Goal: Task Accomplishment & Management: Complete application form

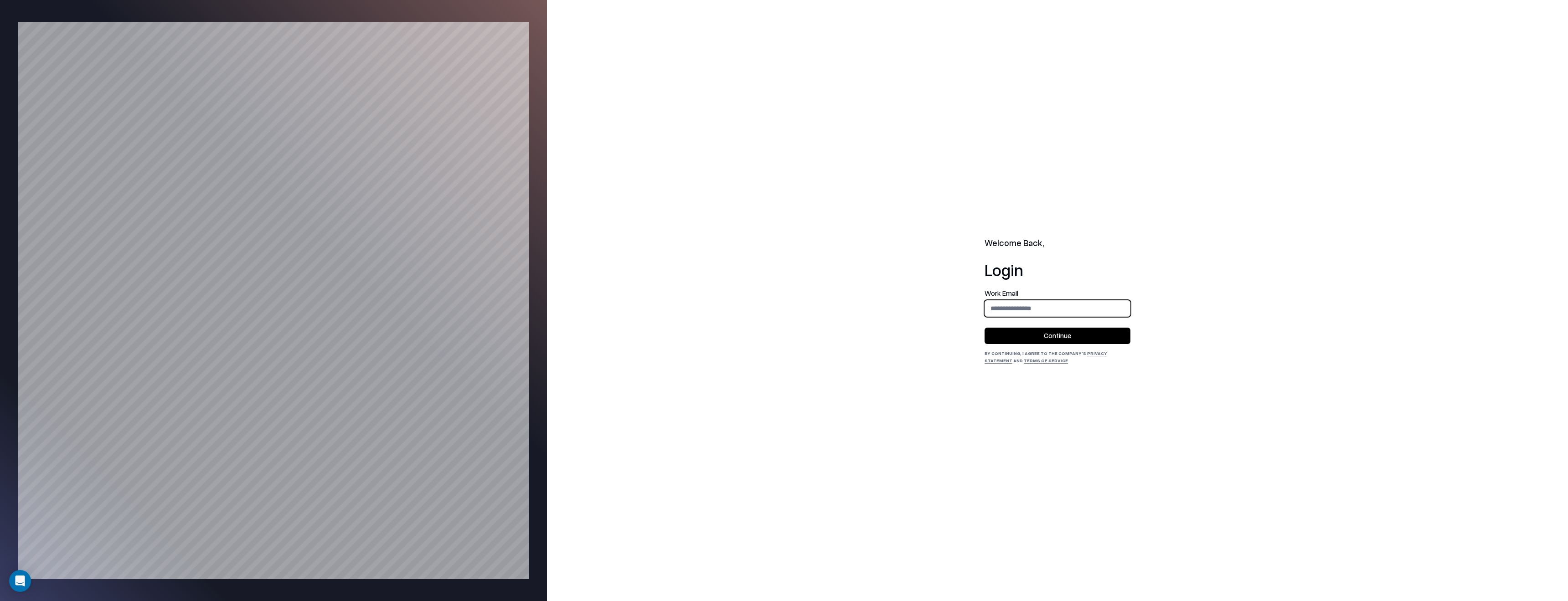
type input "**********"
click at [1069, 335] on button "Continue" at bounding box center [1057, 335] width 146 height 16
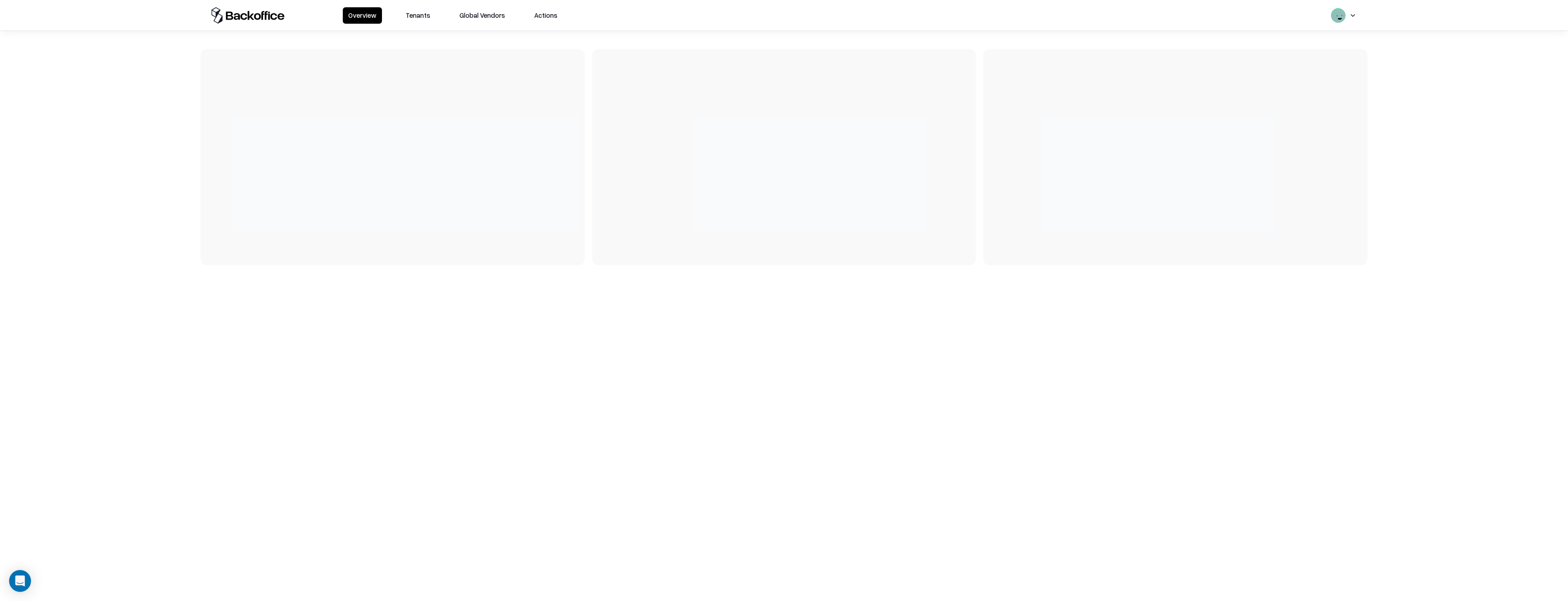
click at [415, 26] on div "Overview Tenants Global Vendors Actions" at bounding box center [783, 15] width 1167 height 30
click at [415, 13] on button "Tenants" at bounding box center [418, 15] width 35 height 16
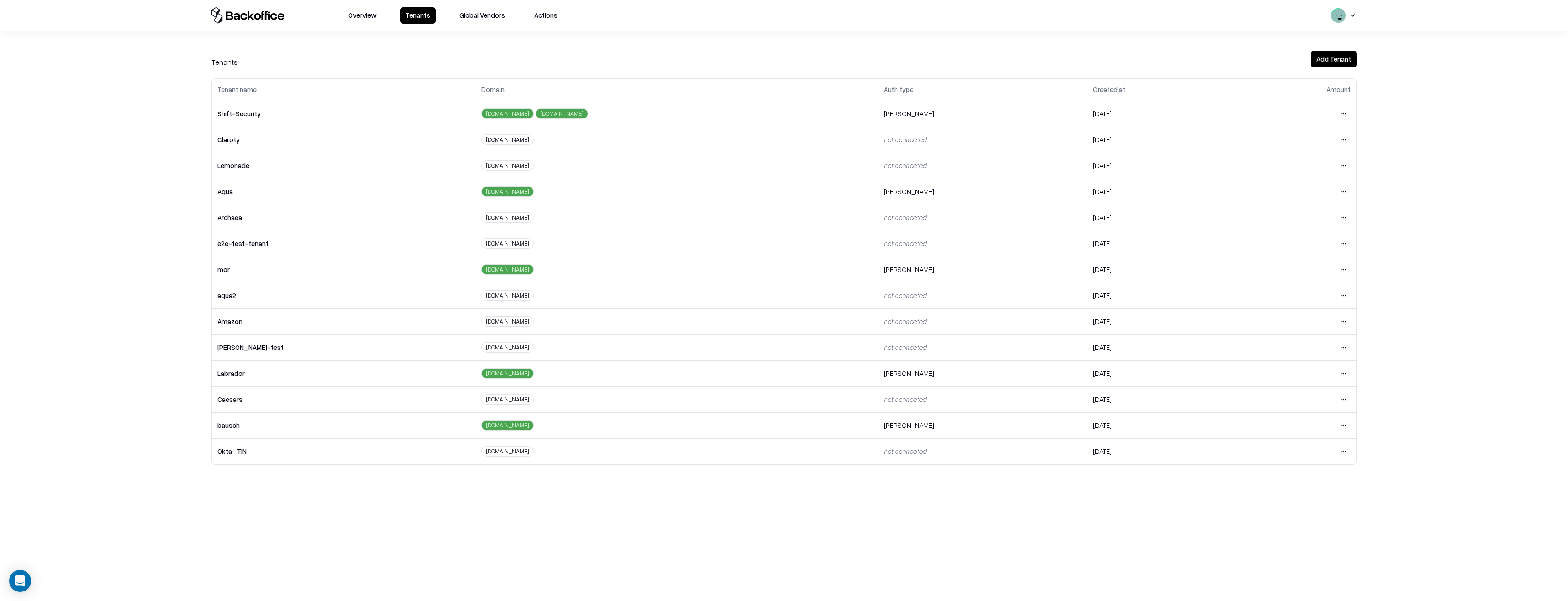
click at [1345, 370] on html "Overview Tenants Global Vendors Actions Tenants Add Tenant Tenant name Domain A…" at bounding box center [784, 300] width 1568 height 601
click at [1303, 448] on div "Login to tenant" at bounding box center [1305, 450] width 99 height 18
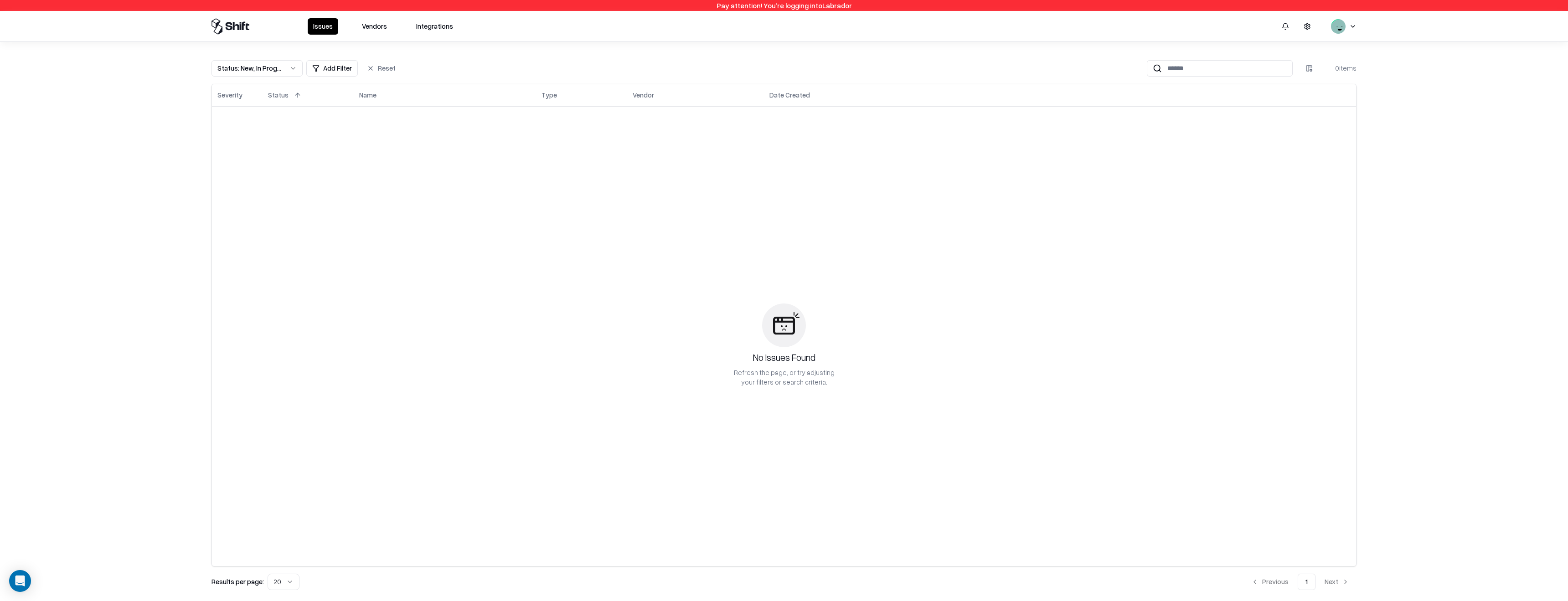
click at [368, 35] on div "Issues Vendors Integrations" at bounding box center [783, 26] width 1167 height 30
click at [368, 26] on button "Vendors" at bounding box center [374, 26] width 36 height 16
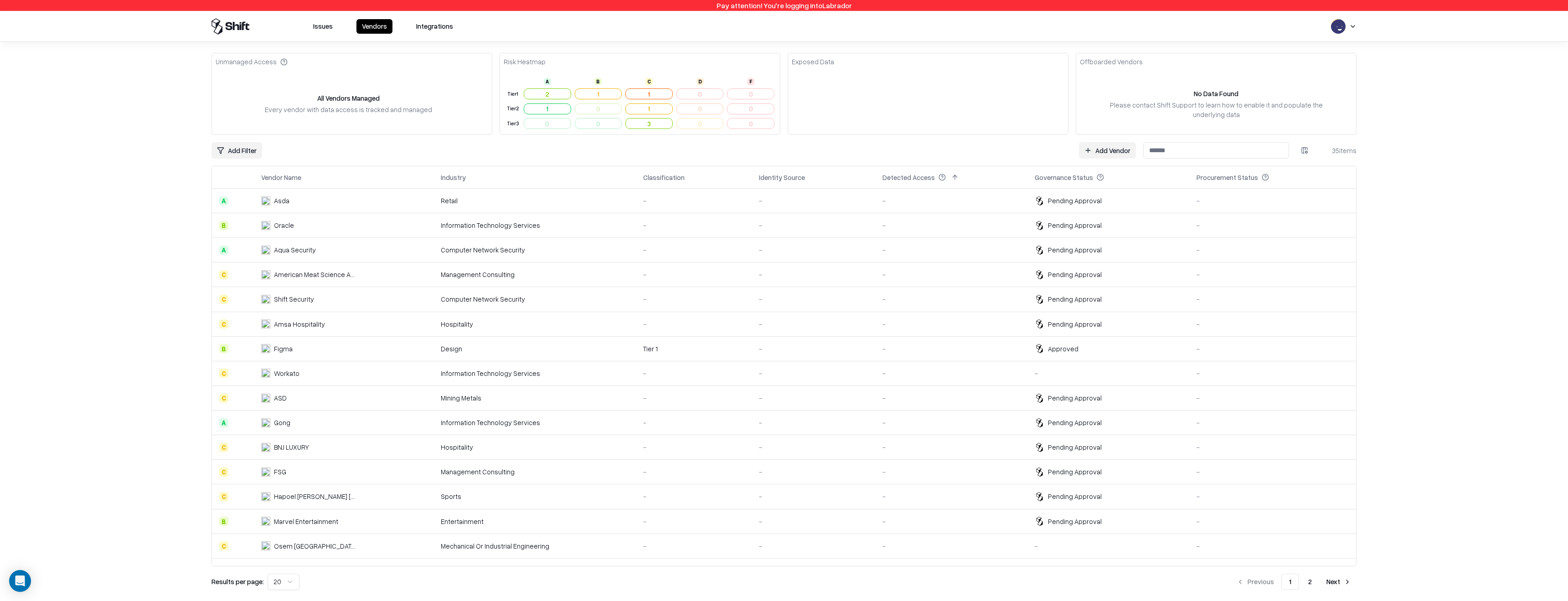
click at [1085, 209] on td "Pending Approval" at bounding box center [1108, 200] width 162 height 24
click at [1119, 207] on td "Pending Approval" at bounding box center [1108, 200] width 162 height 24
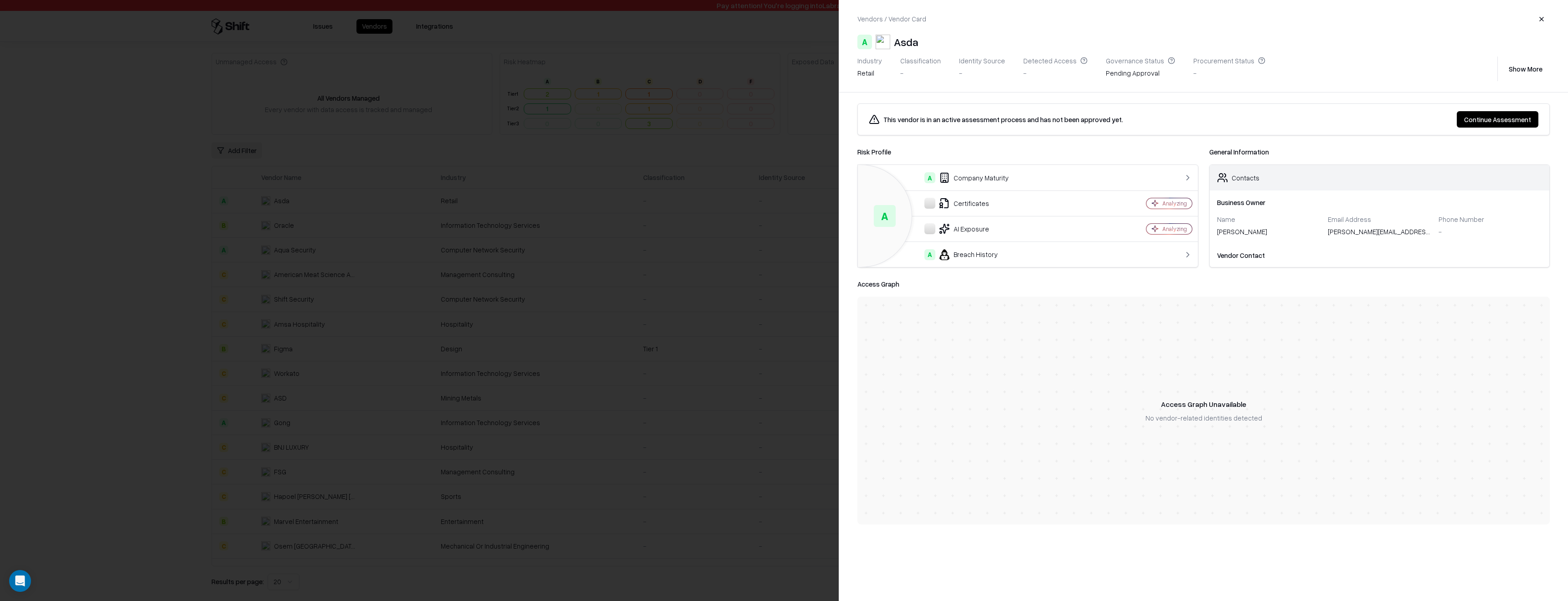
click at [1498, 120] on button "Continue Assessment" at bounding box center [1497, 119] width 82 height 16
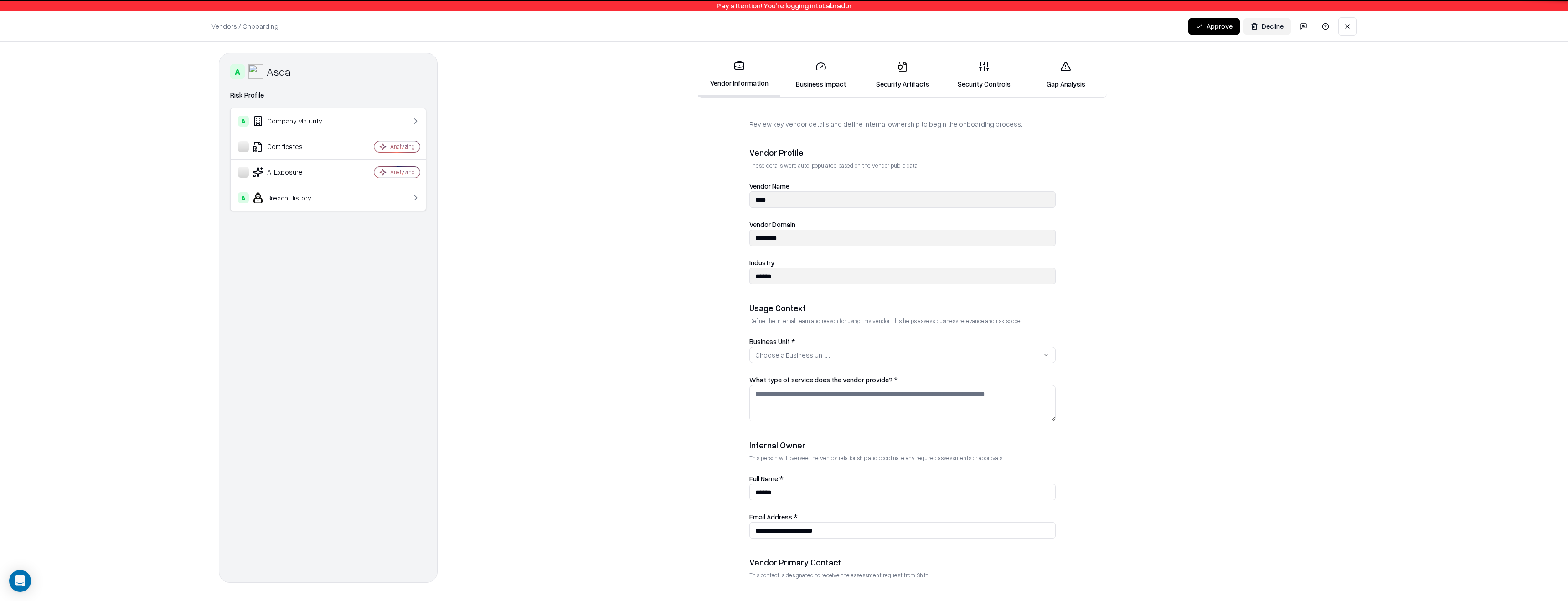
click at [1491, 115] on div "**********" at bounding box center [784, 300] width 1568 height 601
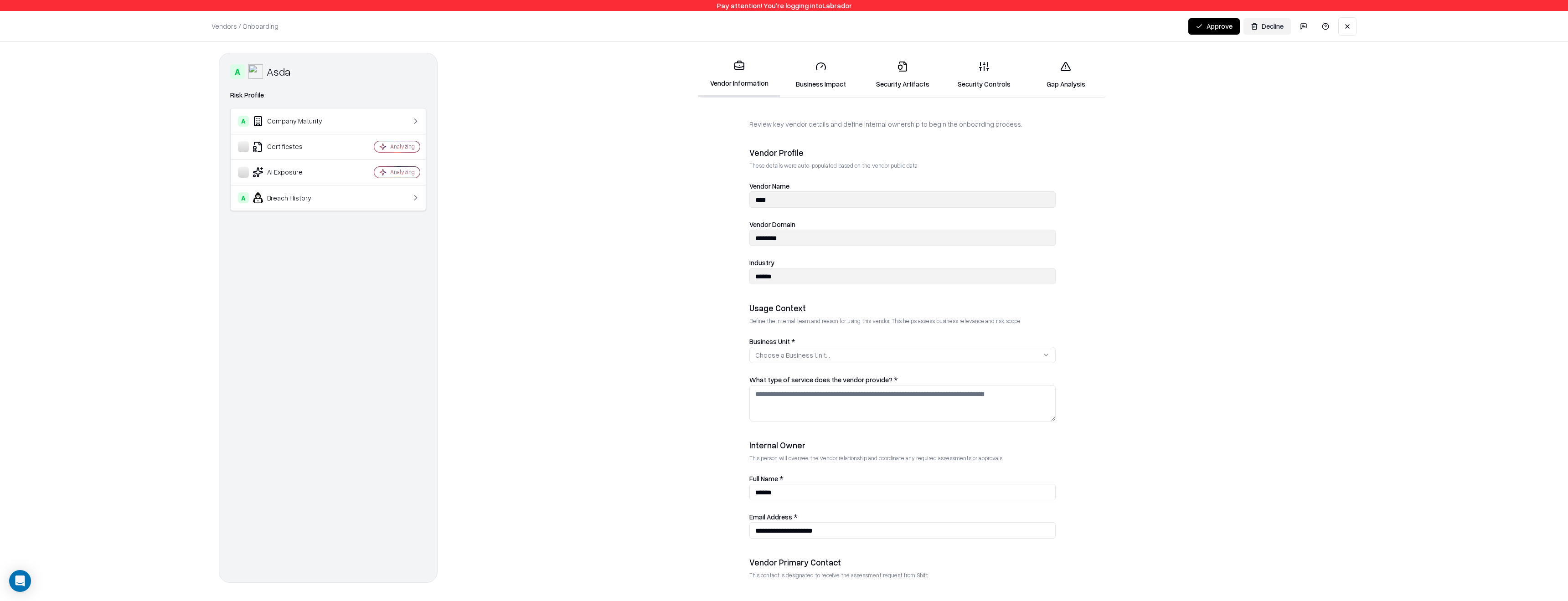
click at [1046, 77] on link "Gap Analysis" at bounding box center [1066, 75] width 82 height 43
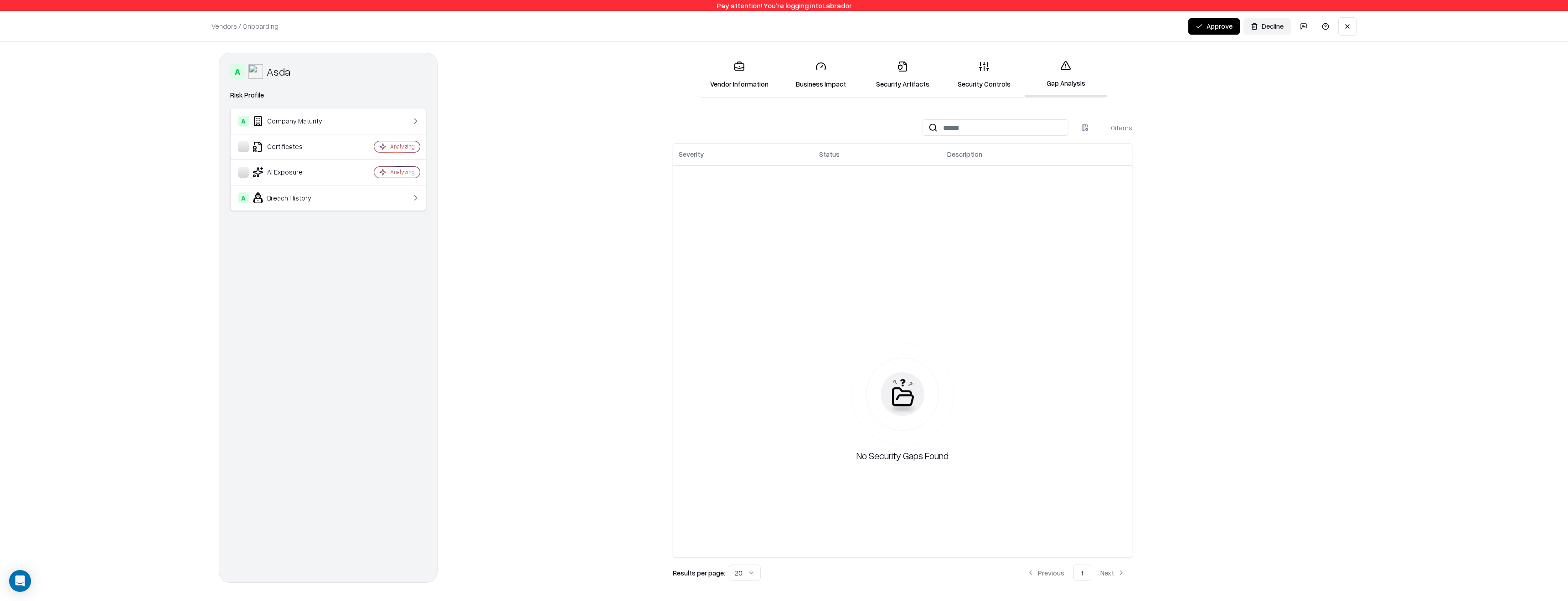
click at [1344, 30] on button at bounding box center [1348, 26] width 18 height 18
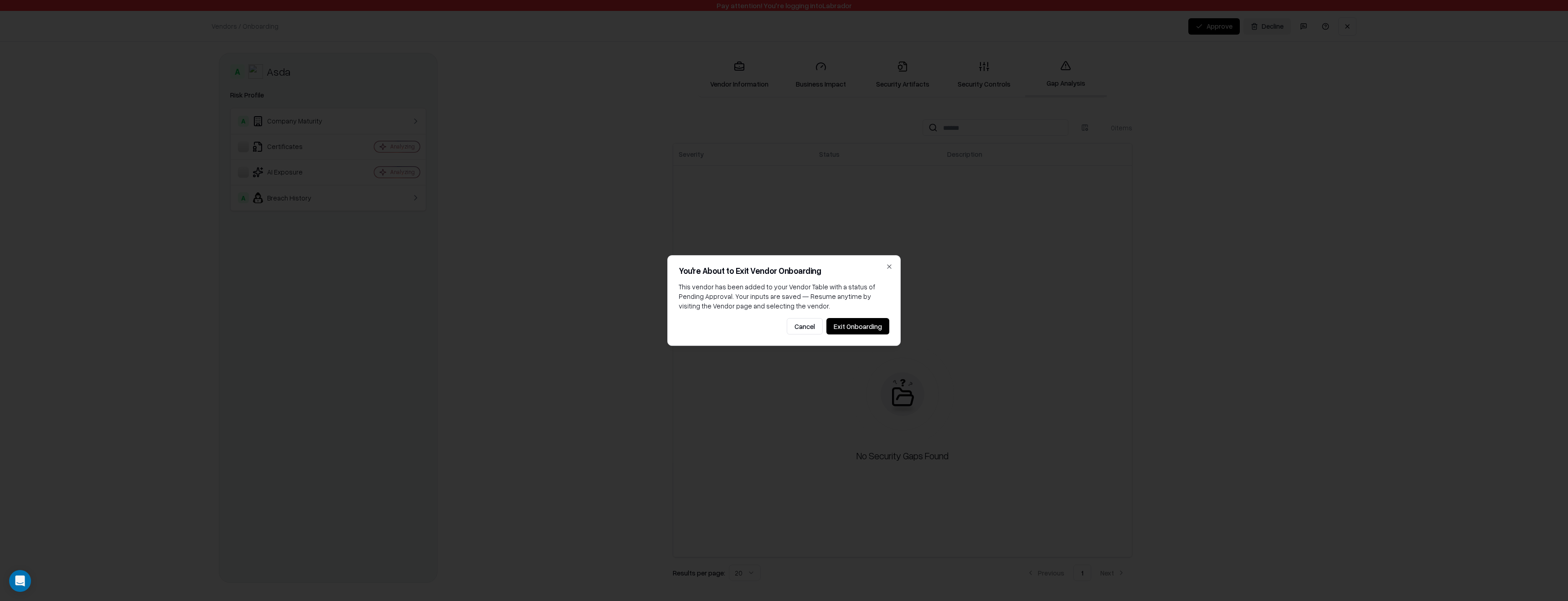
click at [856, 330] on button "Exit Onboarding" at bounding box center [858, 326] width 63 height 16
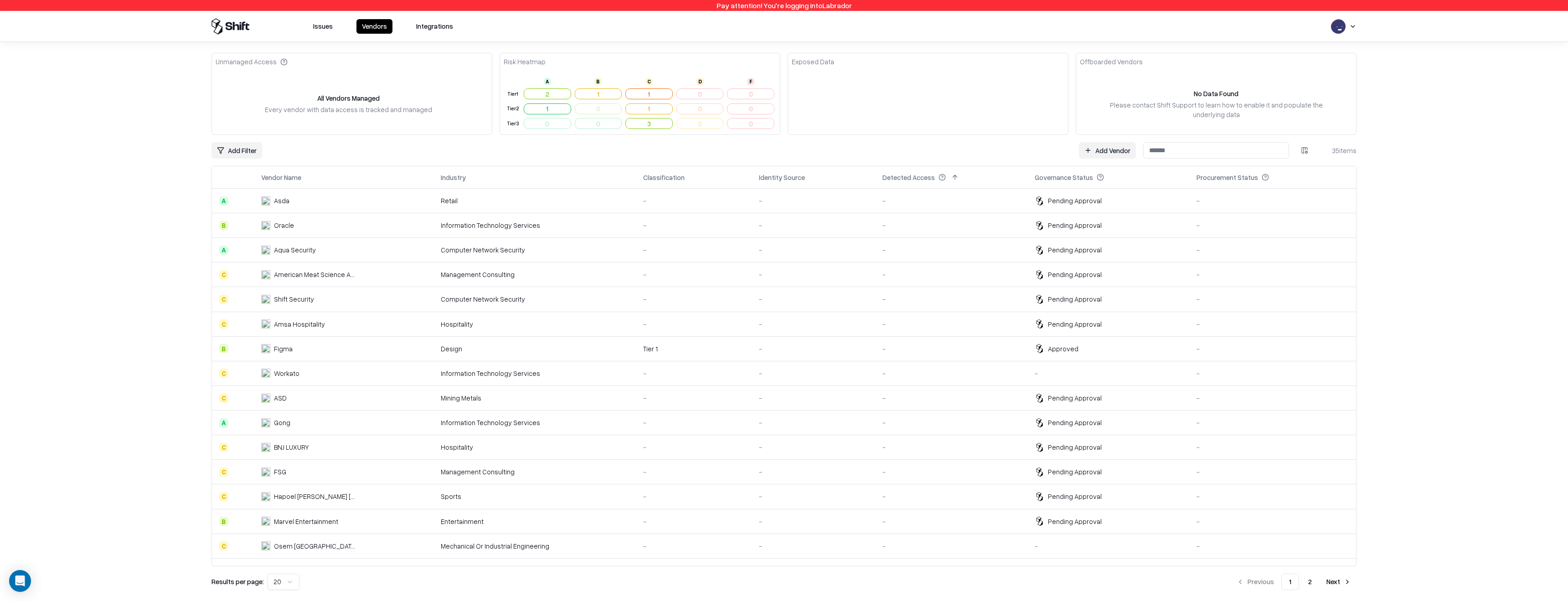
click at [526, 265] on td "Management Consulting" at bounding box center [534, 274] width 202 height 24
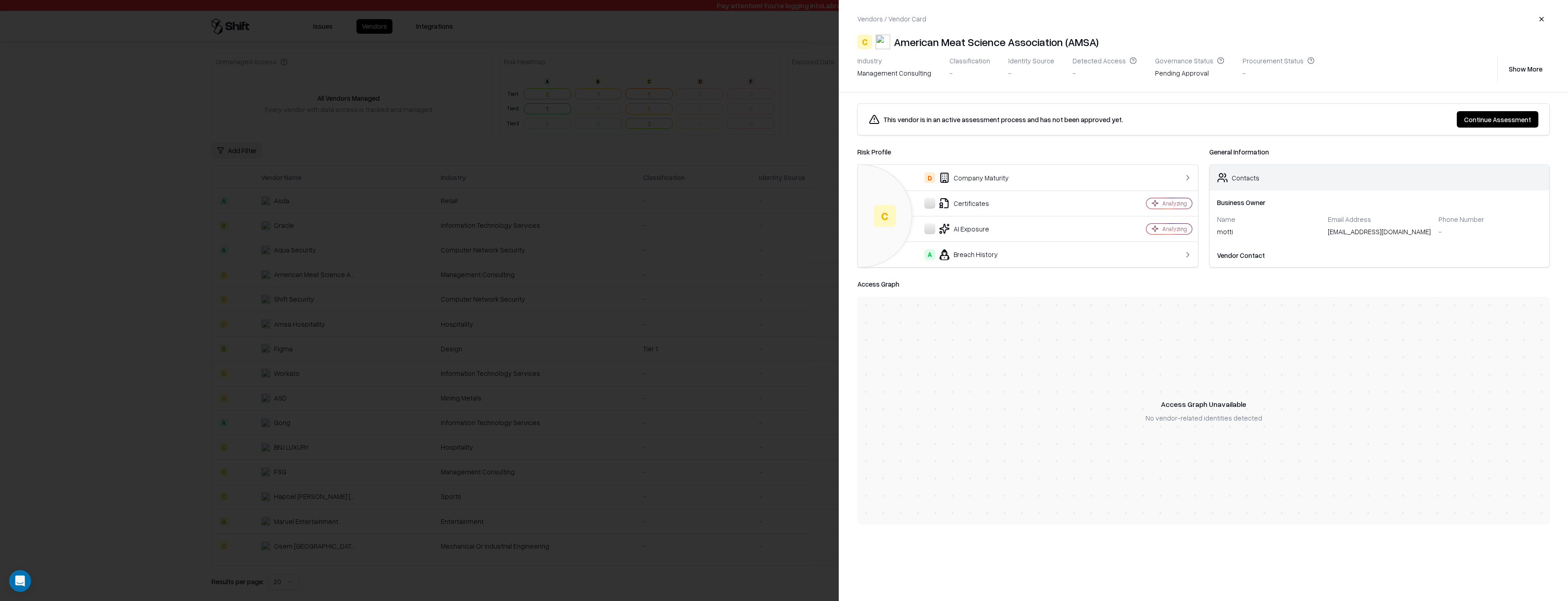
click at [1491, 119] on button "Continue Assessment" at bounding box center [1497, 119] width 82 height 16
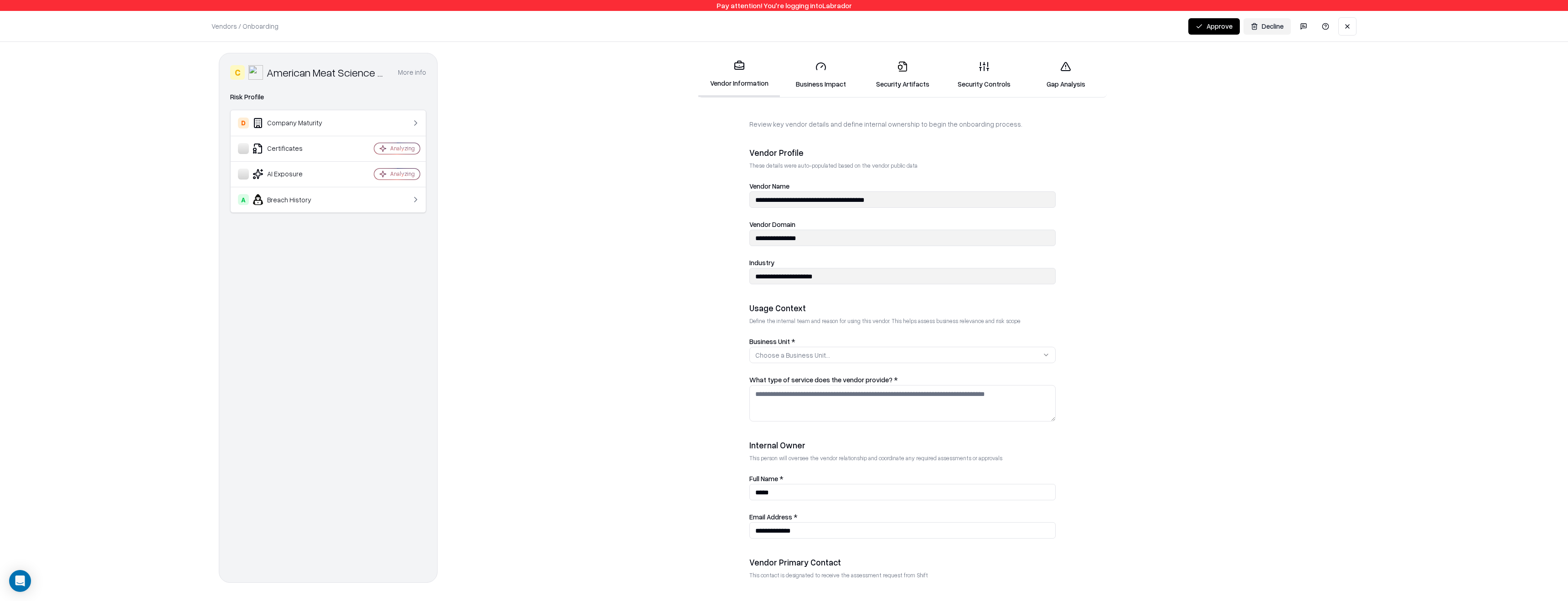
click at [1049, 73] on link "Gap Analysis" at bounding box center [1066, 75] width 82 height 43
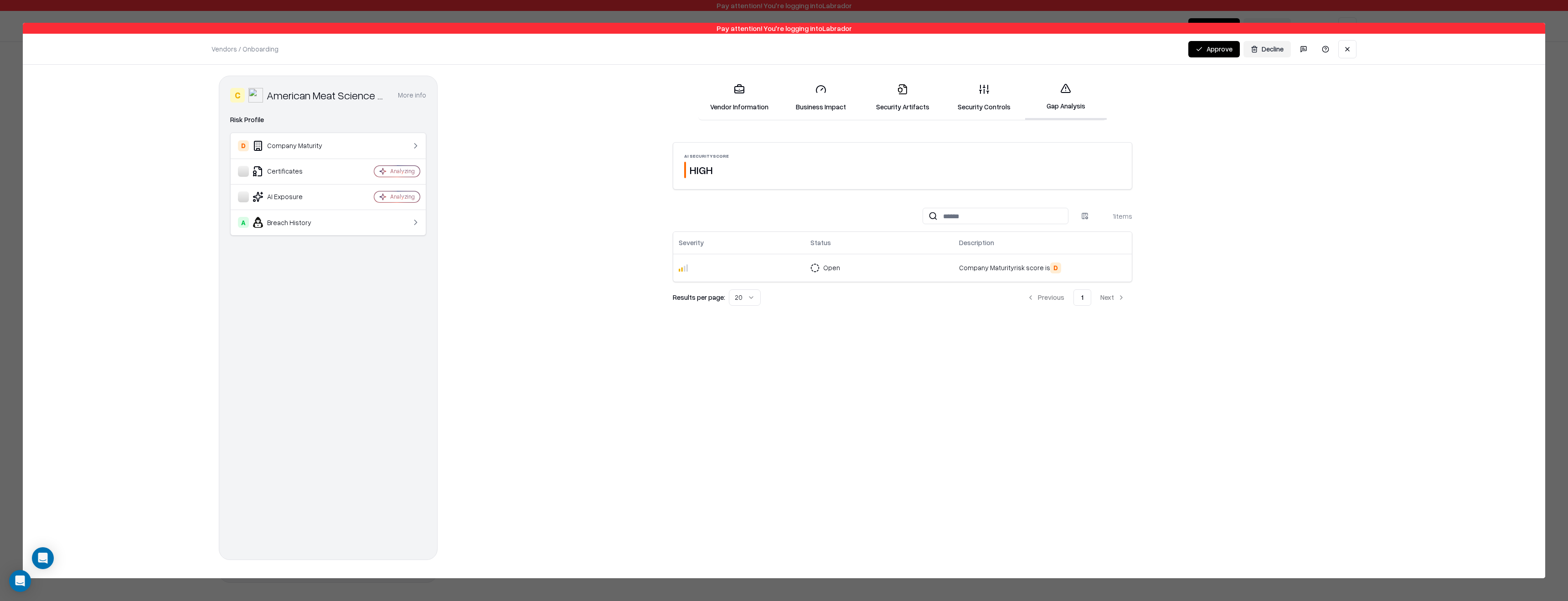
click at [9, 92] on div at bounding box center [784, 300] width 1568 height 601
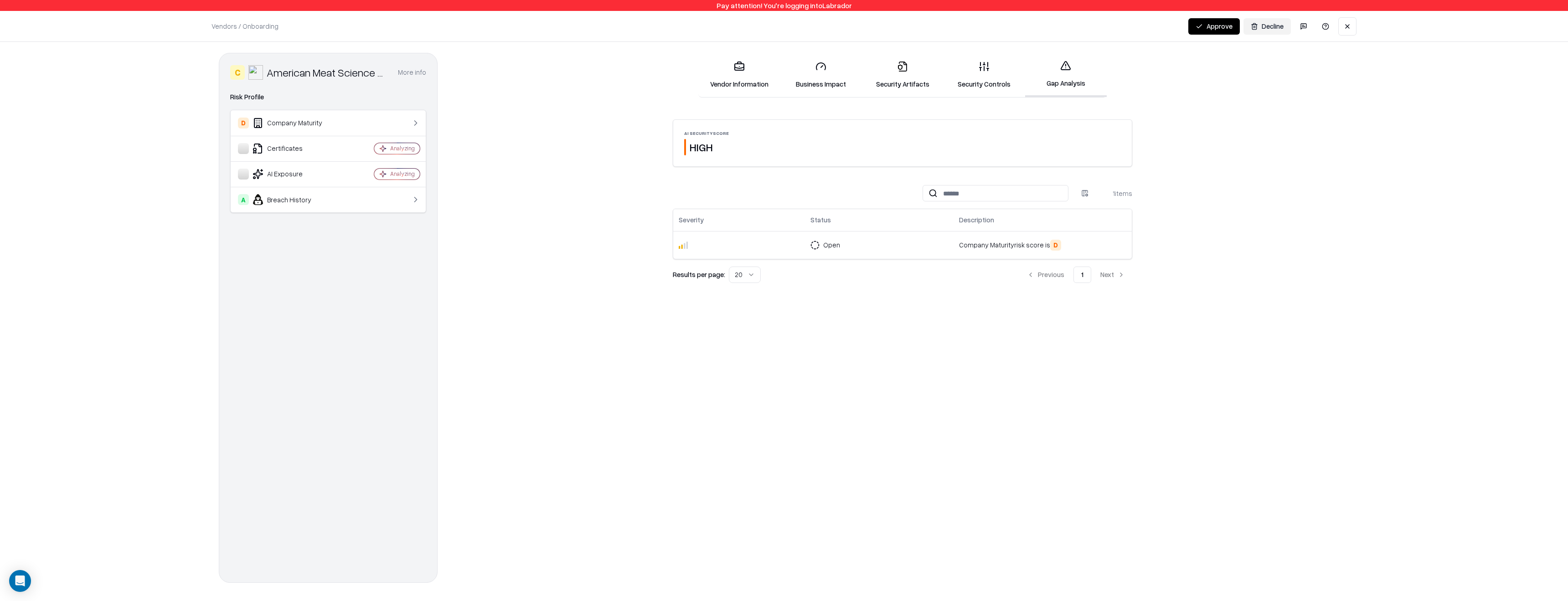
click at [1342, 34] on button at bounding box center [1348, 26] width 18 height 18
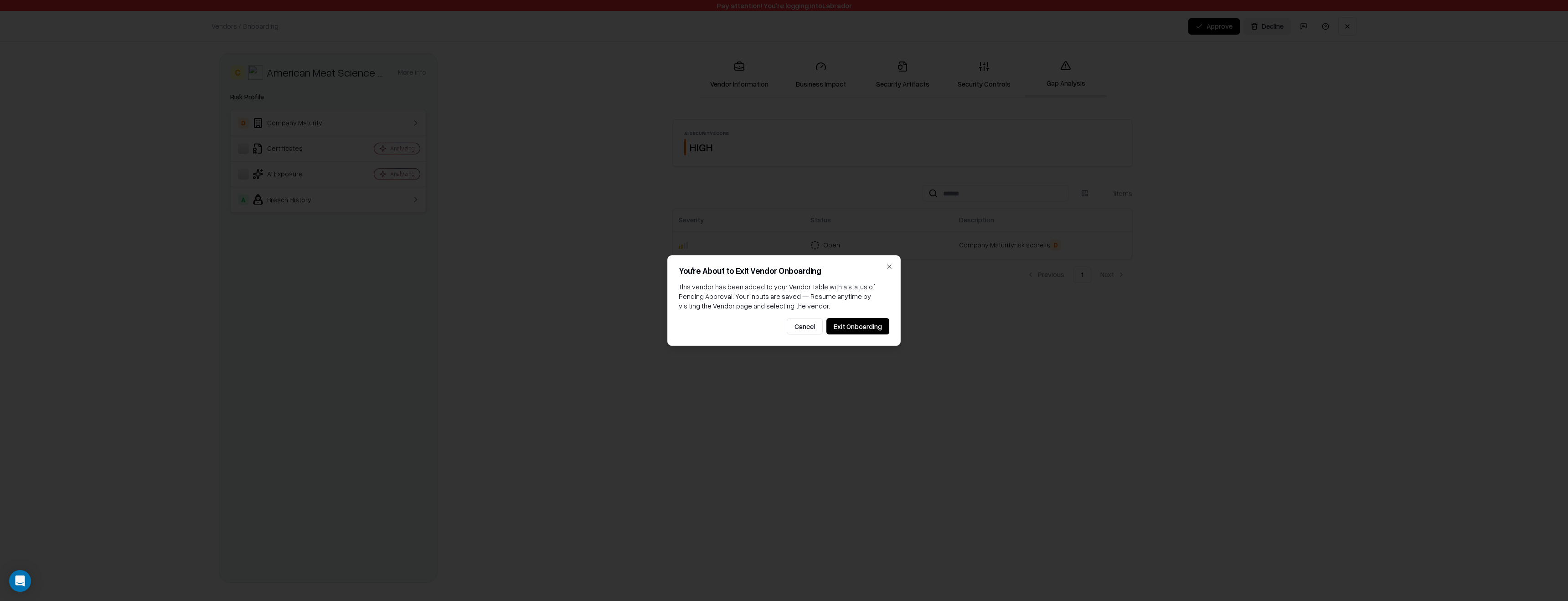
click at [855, 328] on button "Exit Onboarding" at bounding box center [858, 326] width 63 height 16
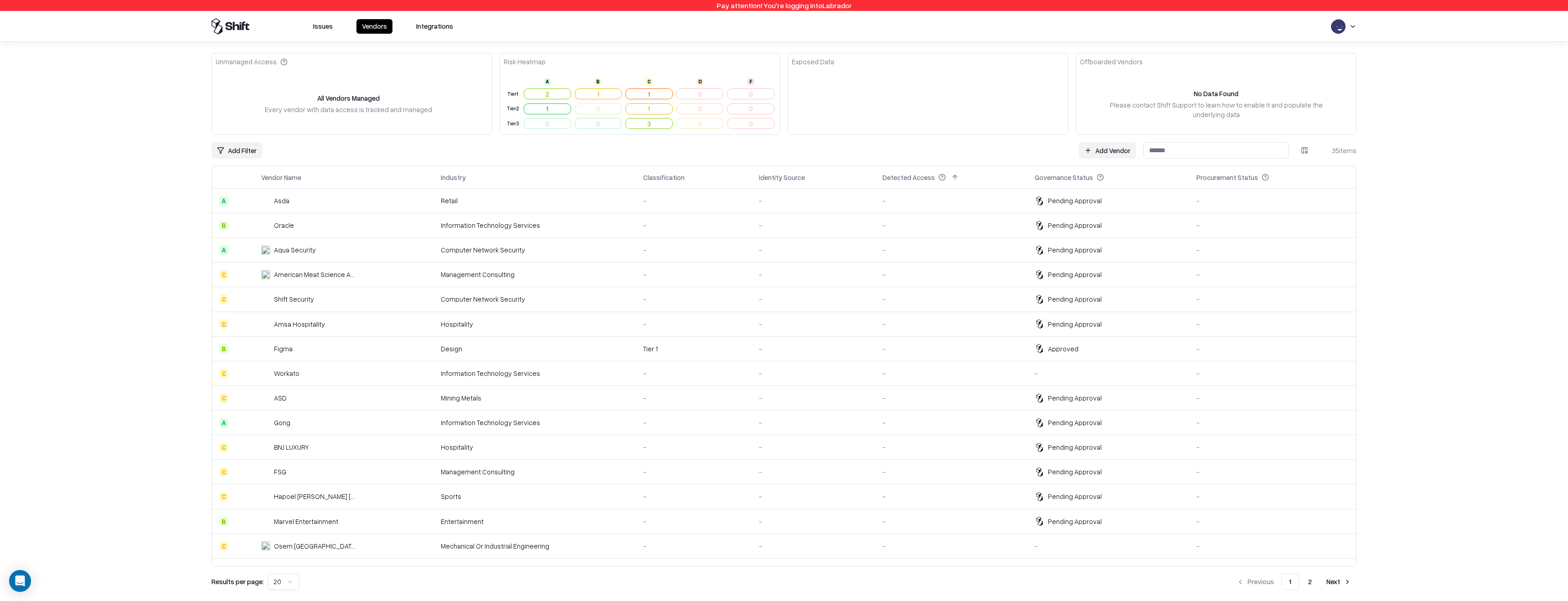
click at [1298, 150] on html "Pay attention! You're logging into Labrador Issues Vendors Integrations Unmanag…" at bounding box center [784, 300] width 1568 height 601
click at [1459, 209] on html "Pay attention! You're logging into Labrador Issues Vendors Integrations Unmanag…" at bounding box center [784, 300] width 1568 height 601
drag, startPoint x: 878, startPoint y: 177, endPoint x: 943, endPoint y: 176, distance: 65.0
click at [944, 176] on th "Detected Access" at bounding box center [951, 177] width 152 height 22
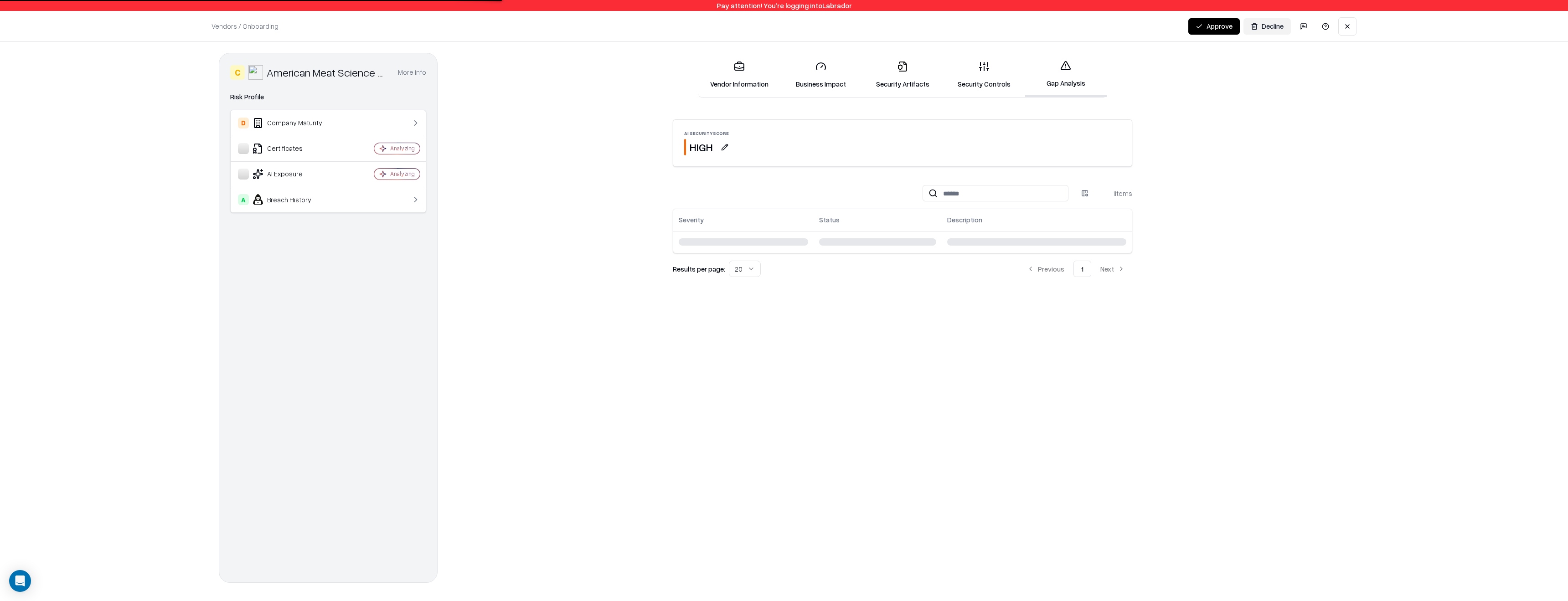
click at [724, 150] on button "button" at bounding box center [724, 147] width 16 height 16
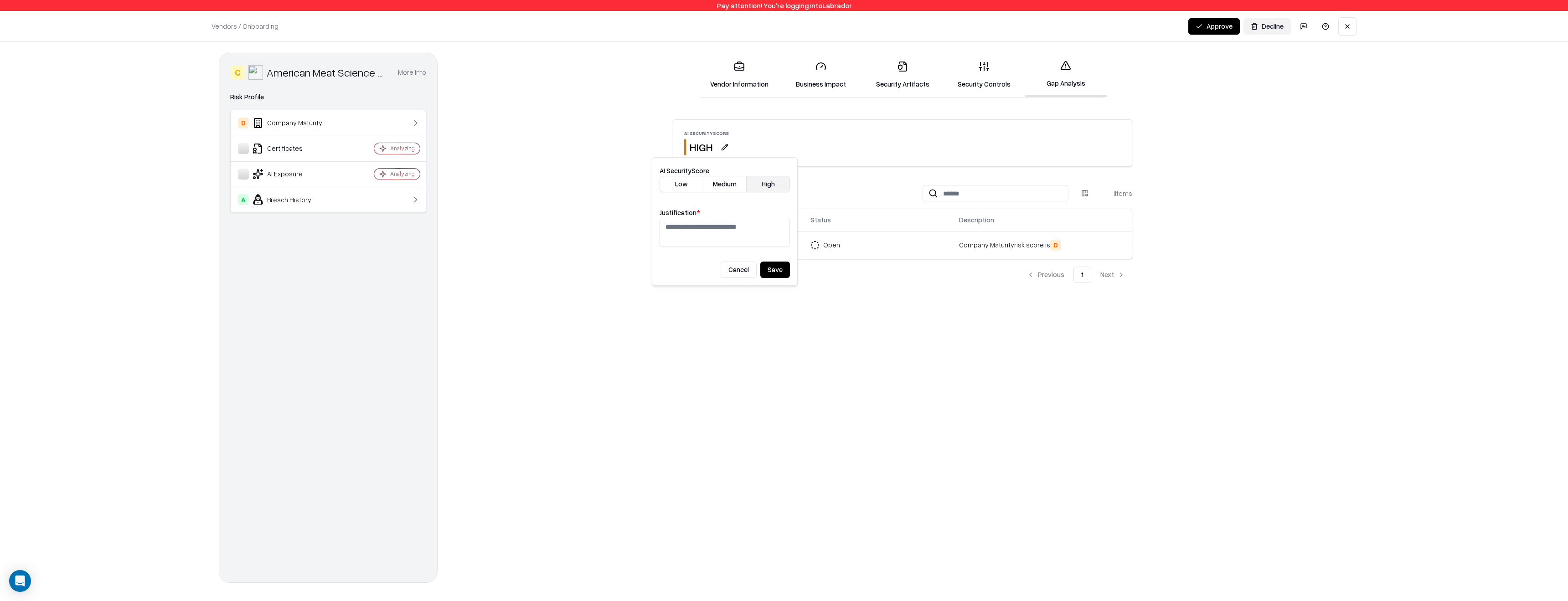
click at [687, 184] on button "Low" at bounding box center [682, 184] width 44 height 16
click at [718, 229] on textarea "Justification *" at bounding box center [725, 232] width 130 height 29
type textarea "**********"
click at [771, 262] on button "Save" at bounding box center [775, 269] width 30 height 16
click at [775, 271] on button "Save" at bounding box center [775, 269] width 30 height 16
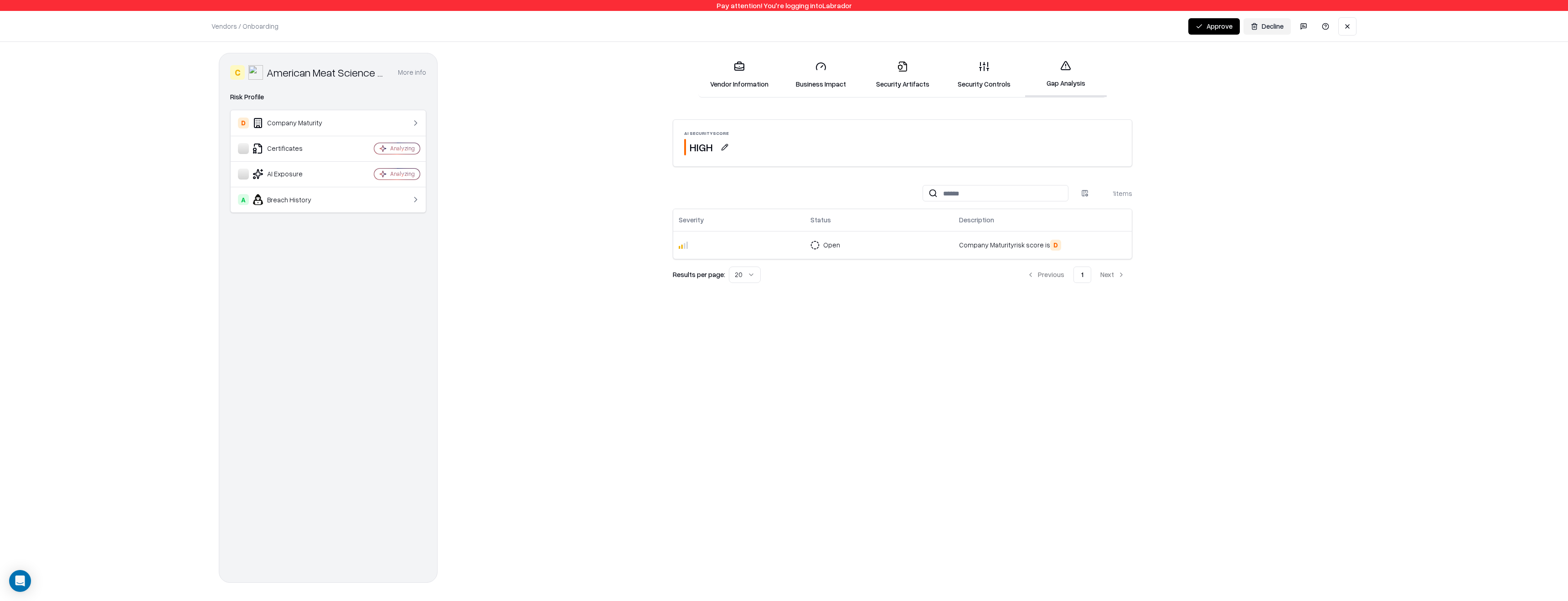
click at [731, 151] on button "button" at bounding box center [724, 147] width 16 height 16
click at [723, 187] on button "Medium" at bounding box center [724, 184] width 43 height 16
type textarea "*******"
click at [767, 273] on button "Save" at bounding box center [775, 269] width 30 height 16
click at [727, 144] on button "button" at bounding box center [724, 147] width 16 height 16
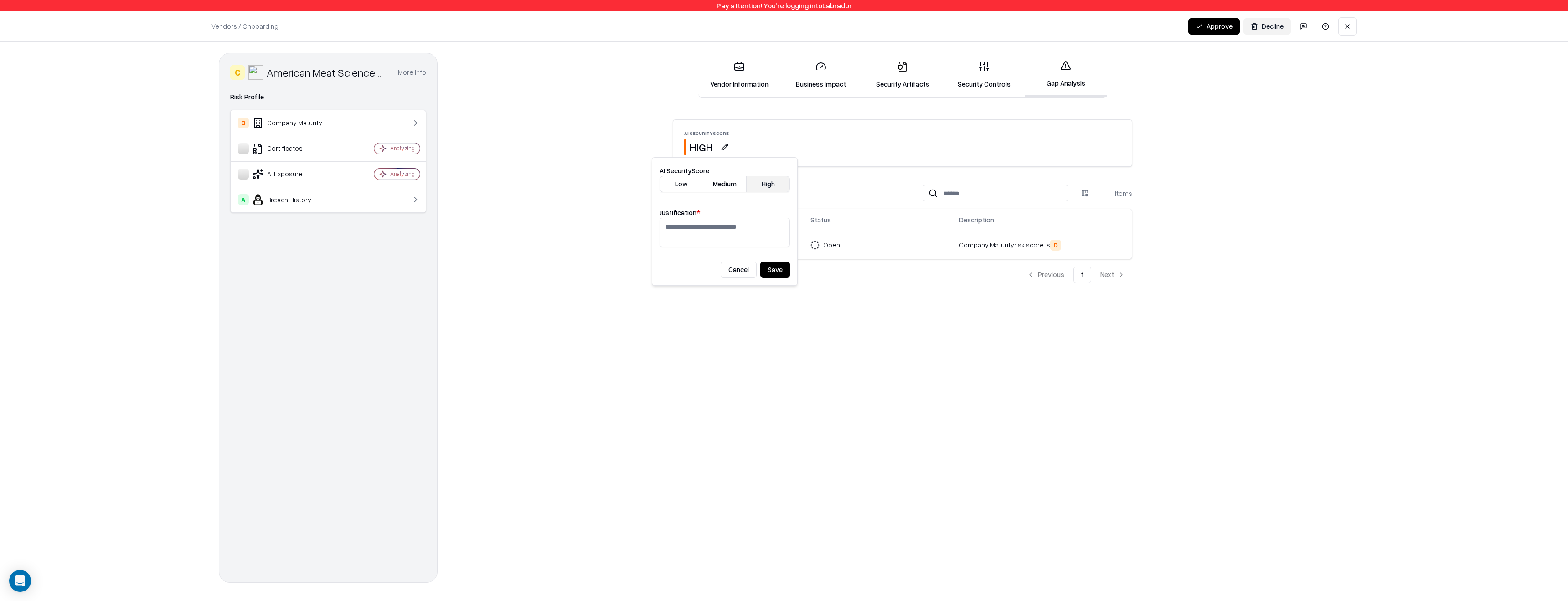
click at [717, 179] on button "Medium" at bounding box center [724, 184] width 43 height 16
click at [715, 228] on textarea "Justification *" at bounding box center [725, 232] width 130 height 29
type textarea "********"
click at [775, 274] on button "Save" at bounding box center [775, 269] width 30 height 16
drag, startPoint x: 268, startPoint y: 74, endPoint x: 374, endPoint y: 74, distance: 106.0
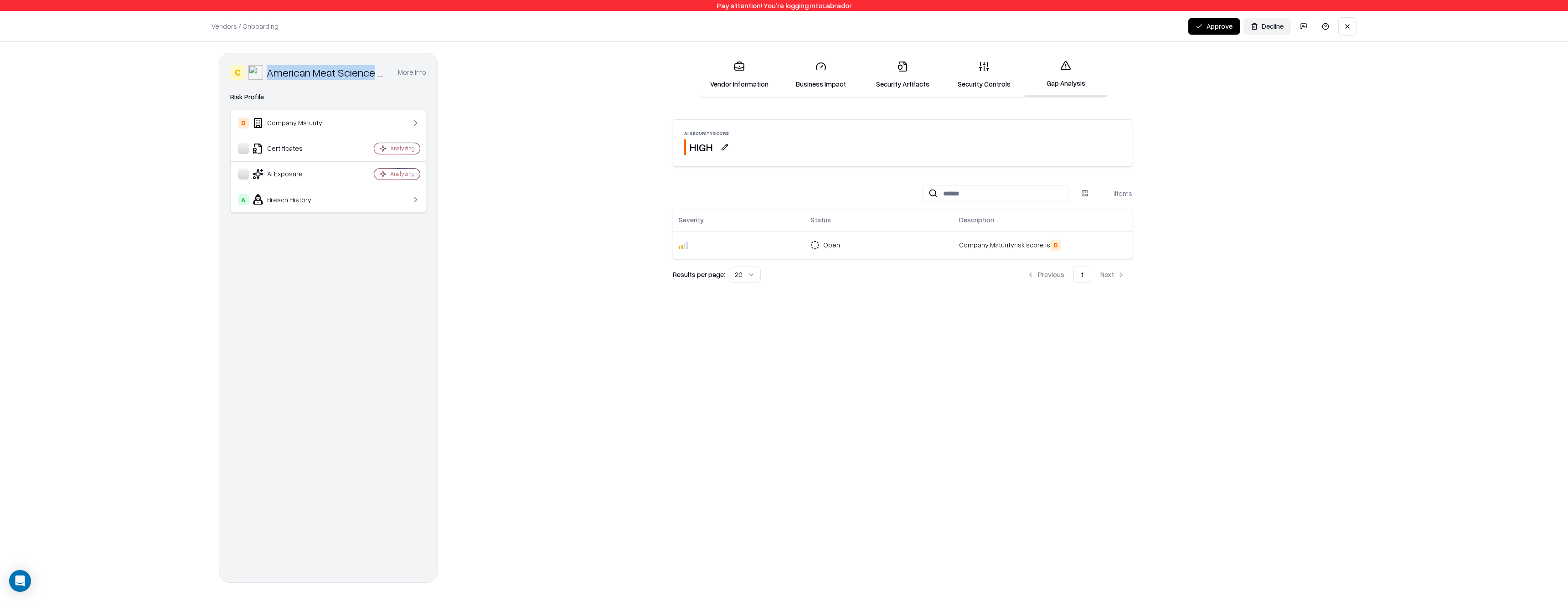
click at [374, 74] on div "American Meat Science Association (AMSA)" at bounding box center [327, 72] width 121 height 15
copy div "American Meat Science"
click at [544, 237] on div "AI Security Score HIGH 1 items Severity Status Description Open Company Maturit…" at bounding box center [903, 201] width 894 height 164
click at [725, 144] on button "button" at bounding box center [724, 147] width 16 height 16
click at [691, 182] on button "Low" at bounding box center [682, 184] width 44 height 16
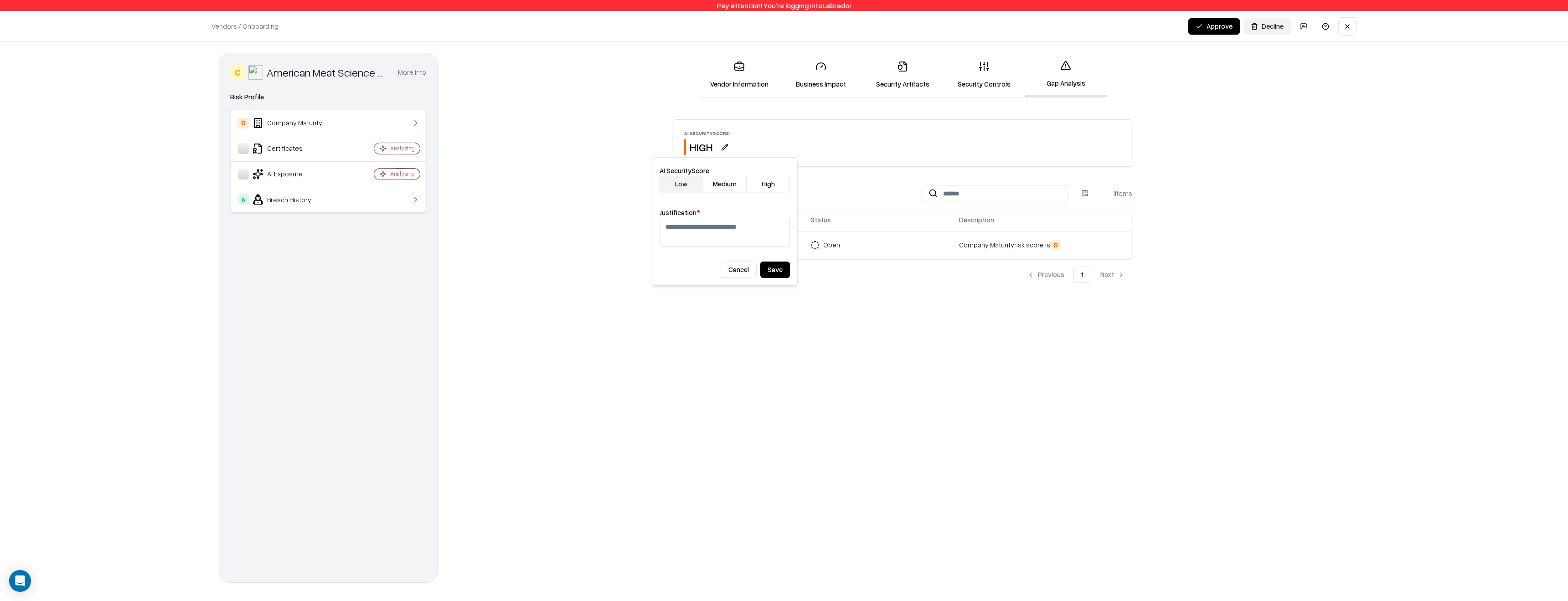
click at [701, 233] on textarea "Justification *" at bounding box center [725, 232] width 130 height 29
type textarea "******"
click at [776, 269] on button "Save" at bounding box center [775, 269] width 30 height 16
click at [726, 150] on button "button" at bounding box center [724, 147] width 16 height 16
click at [691, 186] on button "Low" at bounding box center [682, 184] width 44 height 16
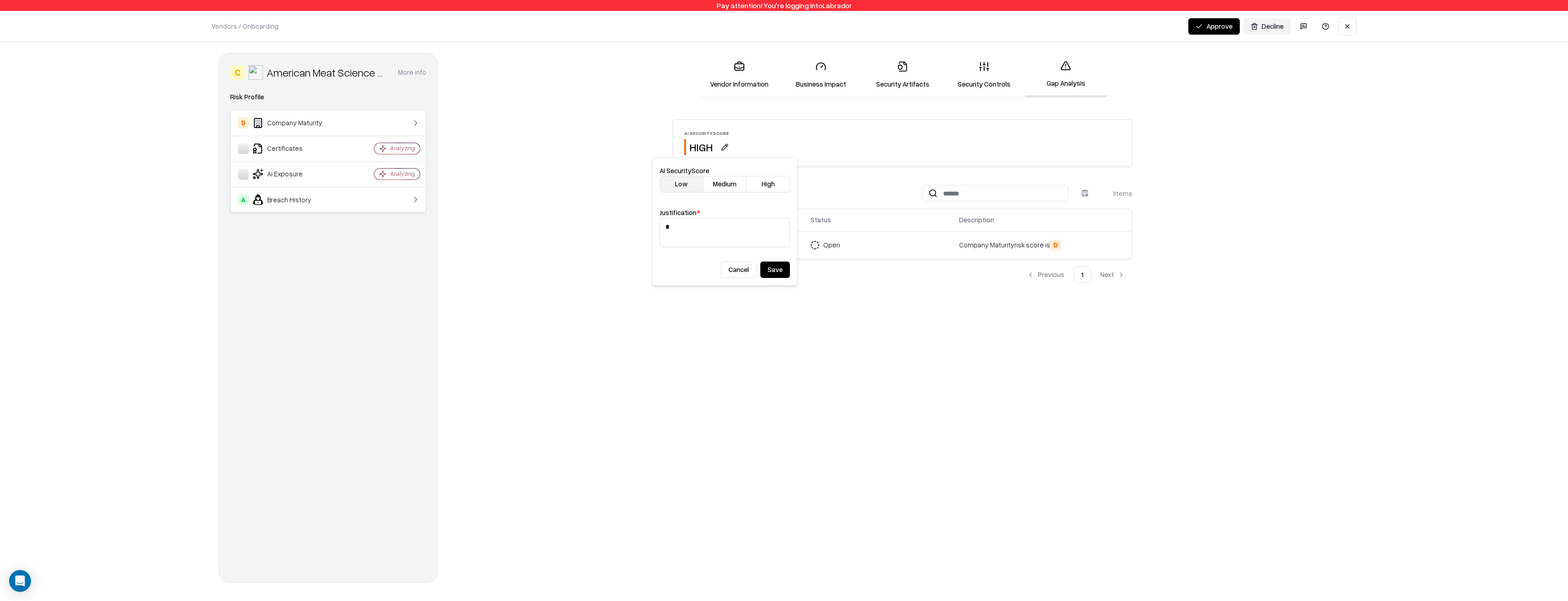
click at [721, 232] on textarea "*" at bounding box center [725, 232] width 130 height 29
type textarea "*********"
click at [774, 269] on button "Save" at bounding box center [775, 269] width 30 height 16
click at [730, 139] on button "button" at bounding box center [724, 147] width 16 height 16
click at [729, 142] on button "button" at bounding box center [724, 147] width 16 height 16
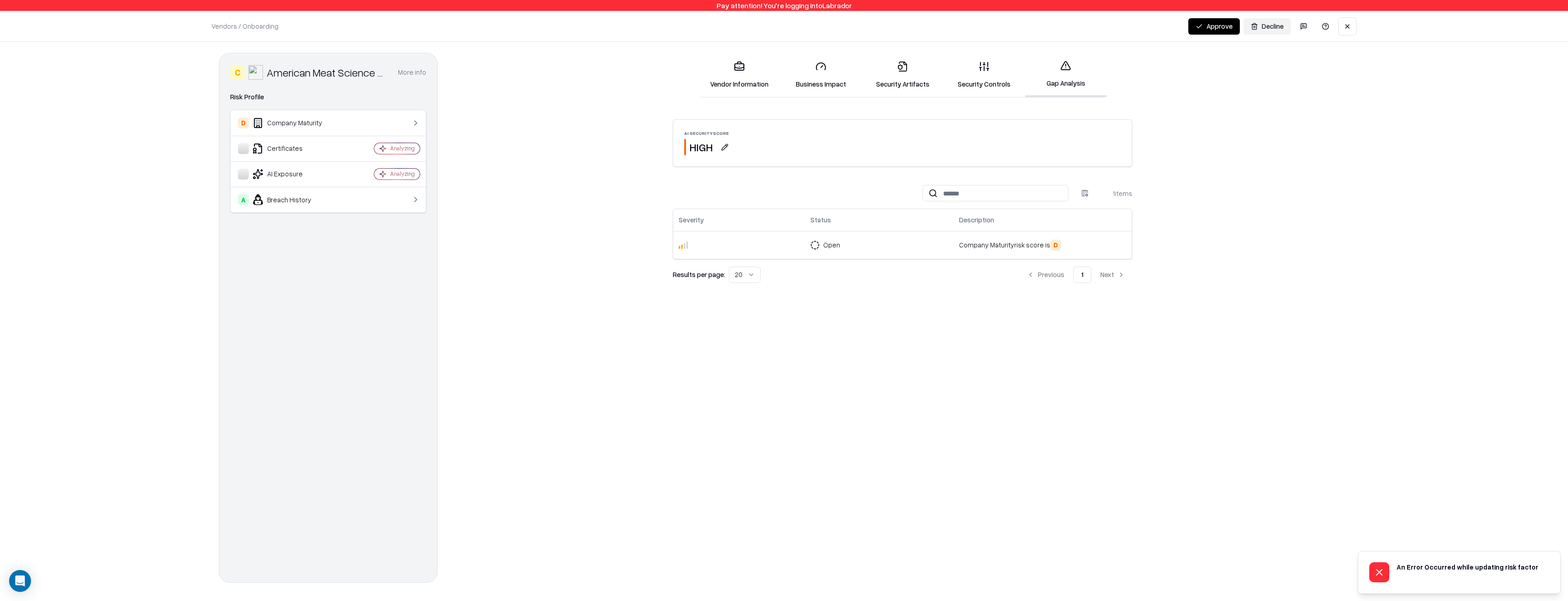
click at [722, 143] on button "button" at bounding box center [724, 147] width 16 height 16
click at [685, 190] on button "Low" at bounding box center [682, 184] width 44 height 16
click at [705, 226] on textarea "Justification *" at bounding box center [725, 232] width 130 height 29
type textarea "*********"
click at [778, 273] on button "Save" at bounding box center [775, 269] width 30 height 16
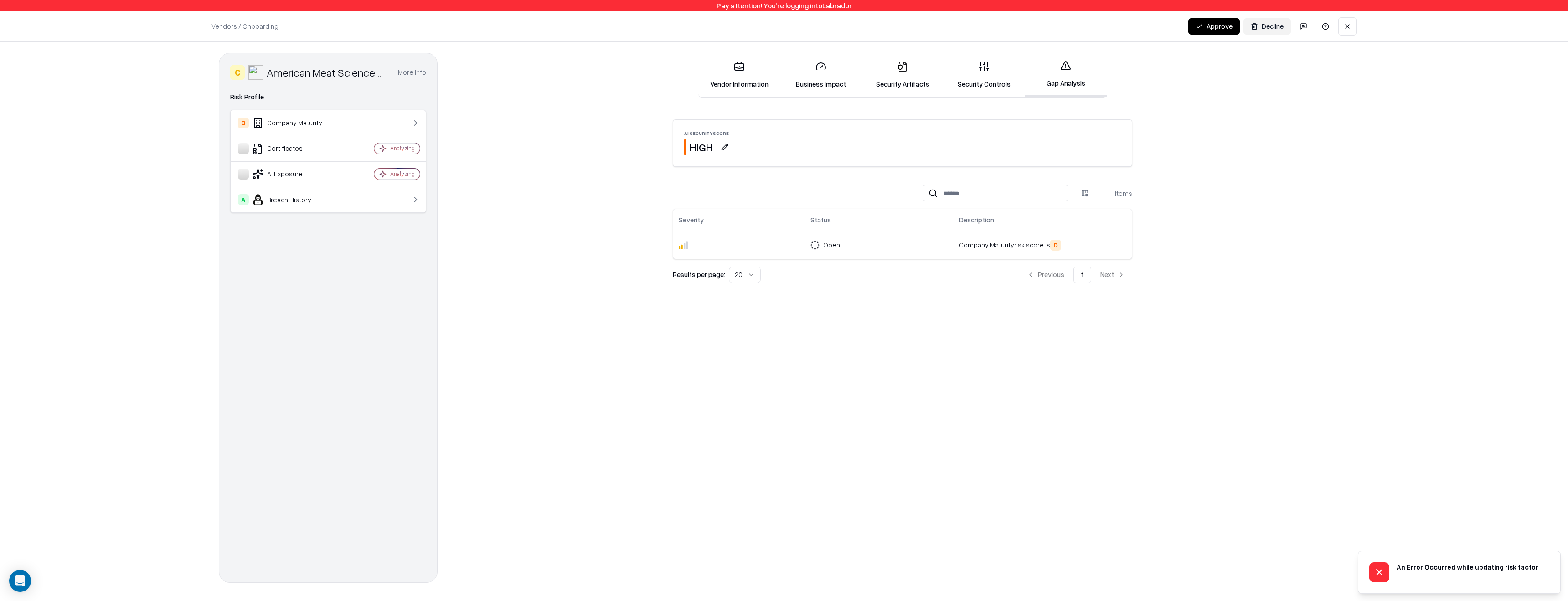
click at [724, 147] on button "button" at bounding box center [724, 147] width 16 height 16
click at [679, 186] on button "Low" at bounding box center [682, 184] width 44 height 16
click at [699, 228] on textarea "Justification *" at bounding box center [725, 232] width 130 height 29
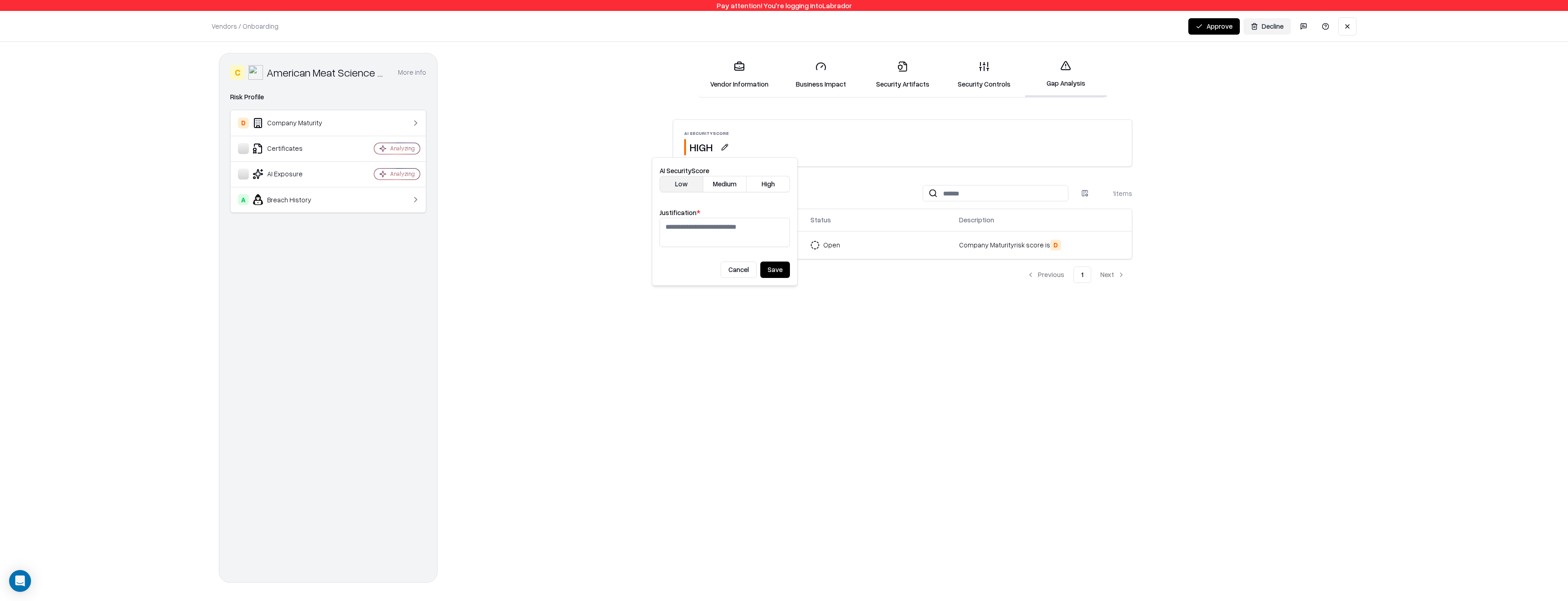
click at [805, 301] on div "AI Security Score HIGH 1 items Severity Status Description Open Company Maturit…" at bounding box center [903, 351] width 894 height 464
click at [738, 151] on button "button" at bounding box center [738, 148] width 16 height 16
click at [751, 228] on textarea "****" at bounding box center [740, 234] width 130 height 29
click at [792, 273] on button "Save" at bounding box center [790, 271] width 30 height 16
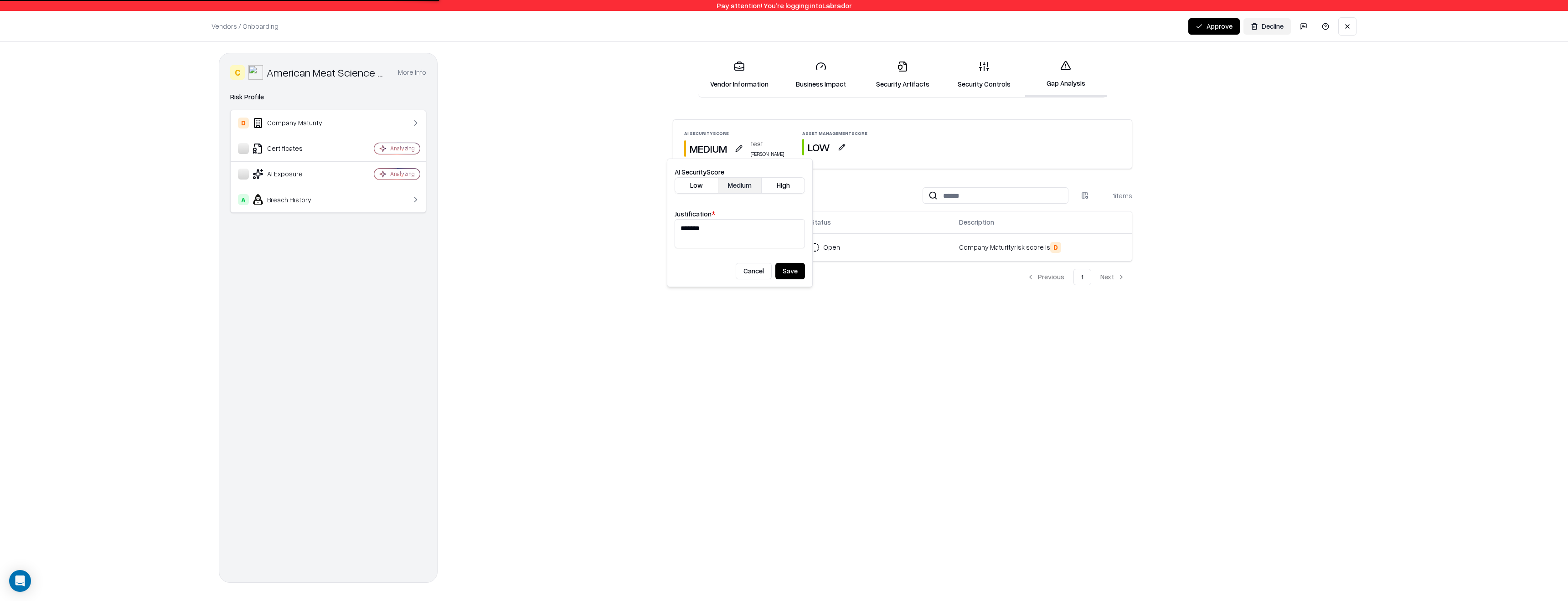
type textarea "****"
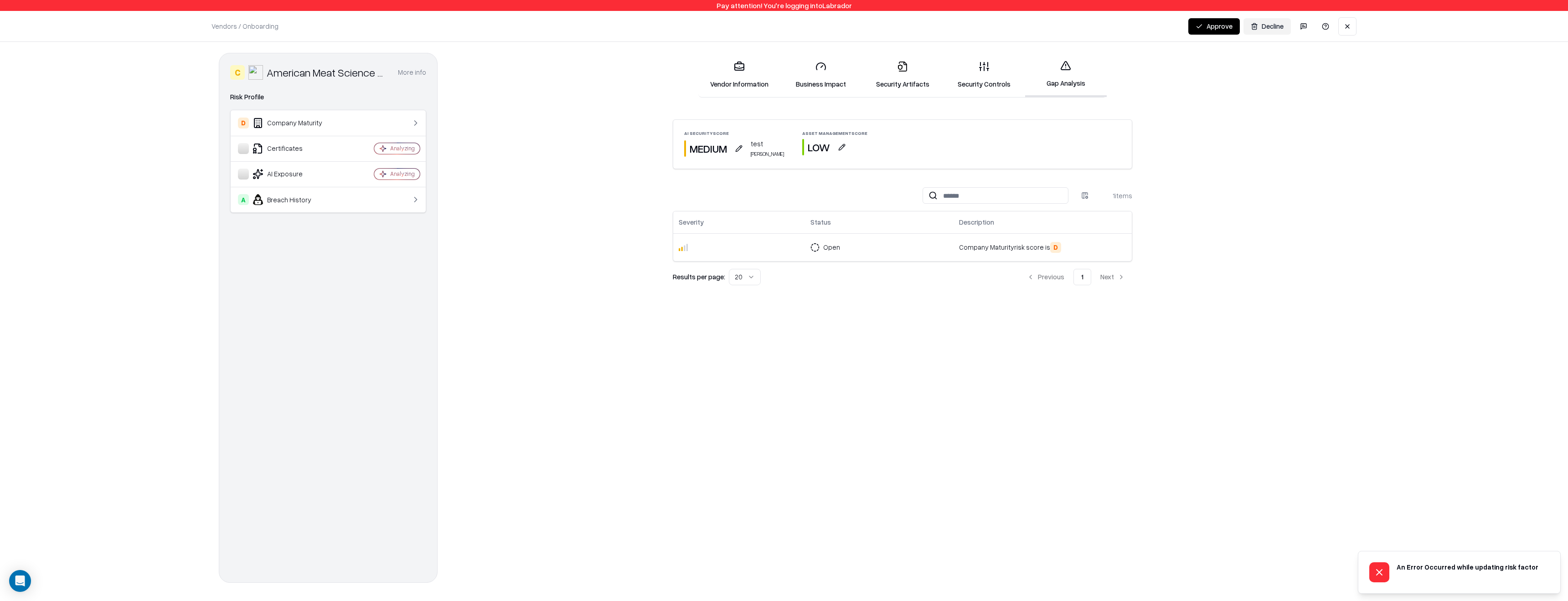
click at [758, 382] on div "AI Security Score MEDIUM test ron cohen Asset Management Score LOW 1 items Seve…" at bounding box center [903, 351] width 894 height 464
click at [834, 150] on button "button" at bounding box center [842, 147] width 16 height 16
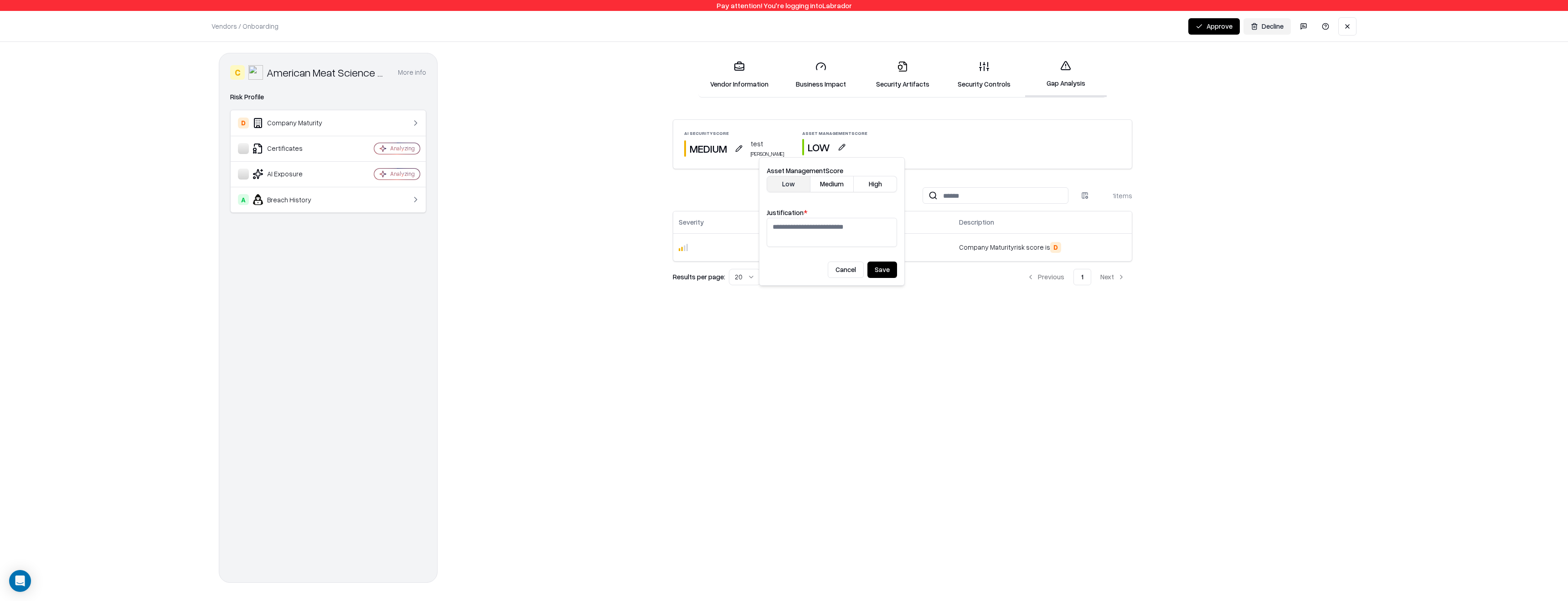
click at [732, 395] on div "AI Security Score MEDIUM test ron cohen Asset Management Score LOW 1 items Seve…" at bounding box center [903, 351] width 894 height 464
drag, startPoint x: 459, startPoint y: 116, endPoint x: 419, endPoint y: 22, distance: 102.2
click at [458, 115] on div "Vendor Information Business Impact Security Artifacts Security Controls Gap Ana…" at bounding box center [903, 318] width 894 height 530
drag, startPoint x: 726, startPoint y: 134, endPoint x: 709, endPoint y: 135, distance: 17.0
click at [709, 135] on div "AI Security Score" at bounding box center [734, 133] width 100 height 4
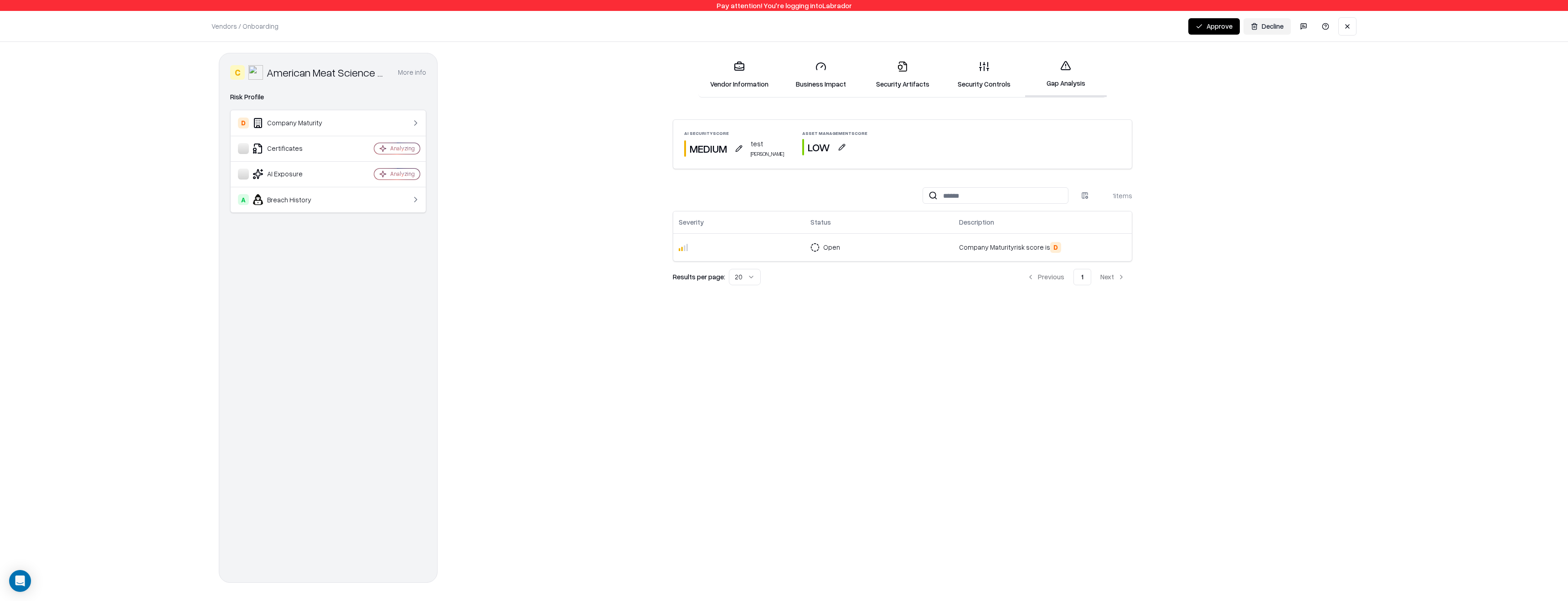
copy div "Score"
